Goal: Task Accomplishment & Management: Complete application form

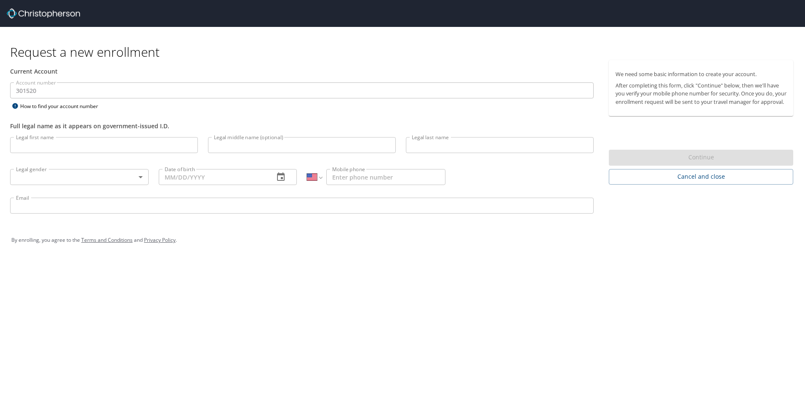
select select "US"
click at [47, 149] on input "Legal first name" at bounding box center [104, 145] width 188 height 16
type input "[PERSON_NAME]"
type input "Laws"
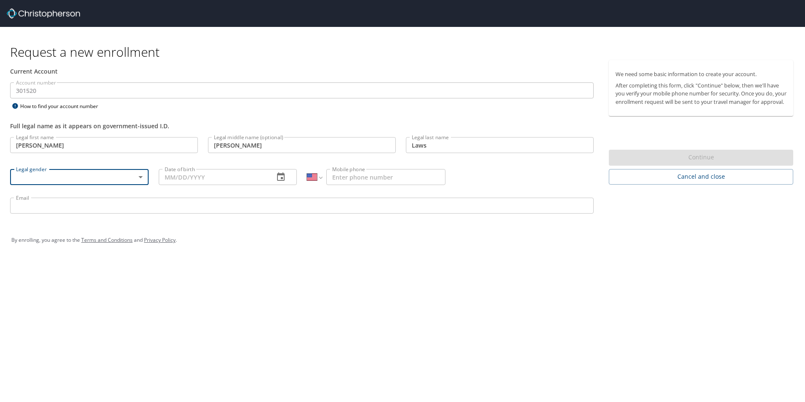
click at [141, 176] on body "Request a new enrollment Current Account Account number 301520 Account number H…" at bounding box center [402, 201] width 805 height 402
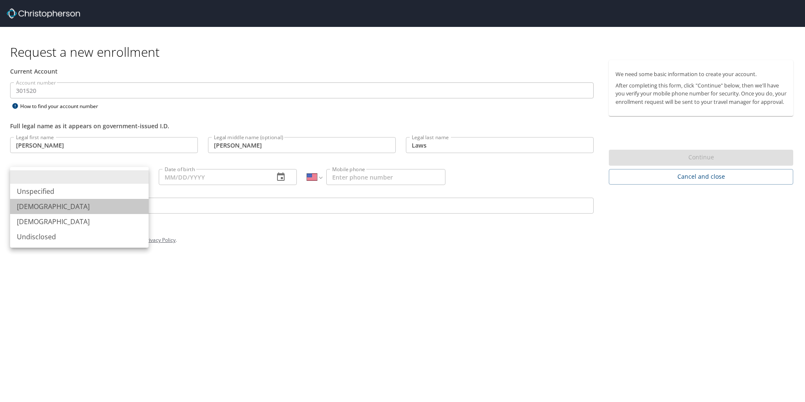
click at [117, 202] on li "[DEMOGRAPHIC_DATA]" at bounding box center [79, 206] width 139 height 15
type input "[DEMOGRAPHIC_DATA]"
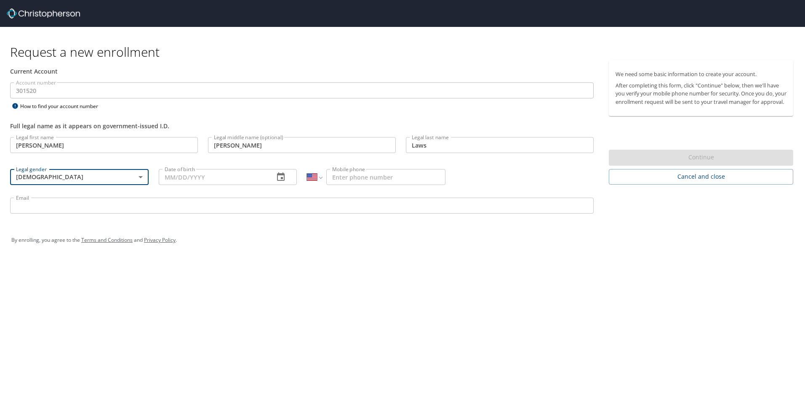
click at [200, 176] on input "Date of birth" at bounding box center [213, 177] width 109 height 16
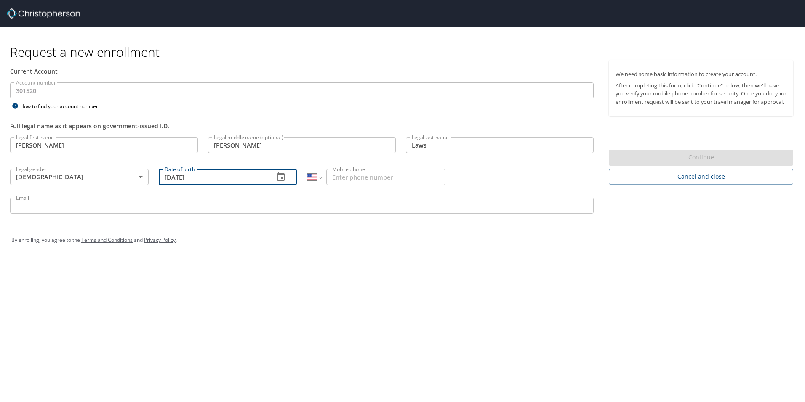
type input "[DATE]"
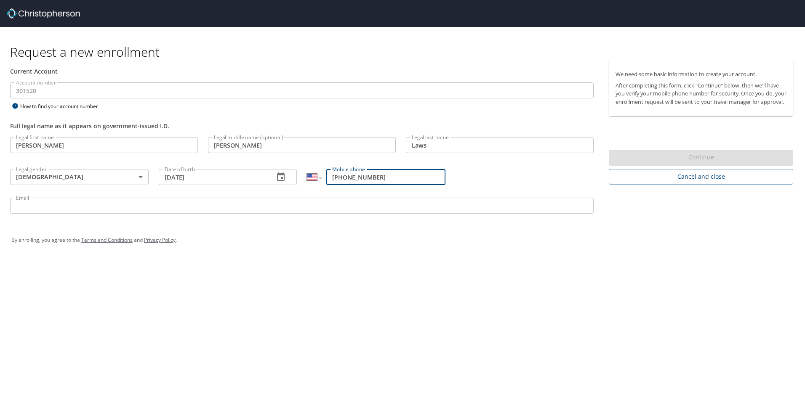
type input "[PHONE_NUMBER]"
click at [98, 202] on input "Email" at bounding box center [302, 206] width 584 height 16
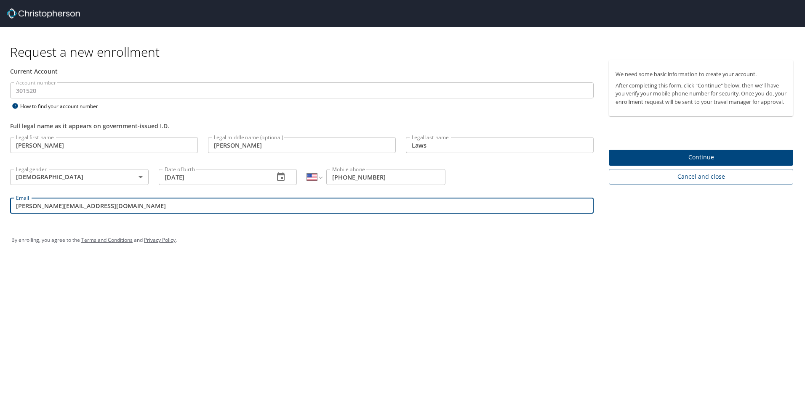
type input "[PERSON_NAME][EMAIL_ADDRESS][DOMAIN_NAME]"
click at [475, 255] on div "By enrolling, you agree to the Terms and Conditions and Privacy Policy ." at bounding box center [402, 240] width 795 height 38
